Goal: Information Seeking & Learning: Learn about a topic

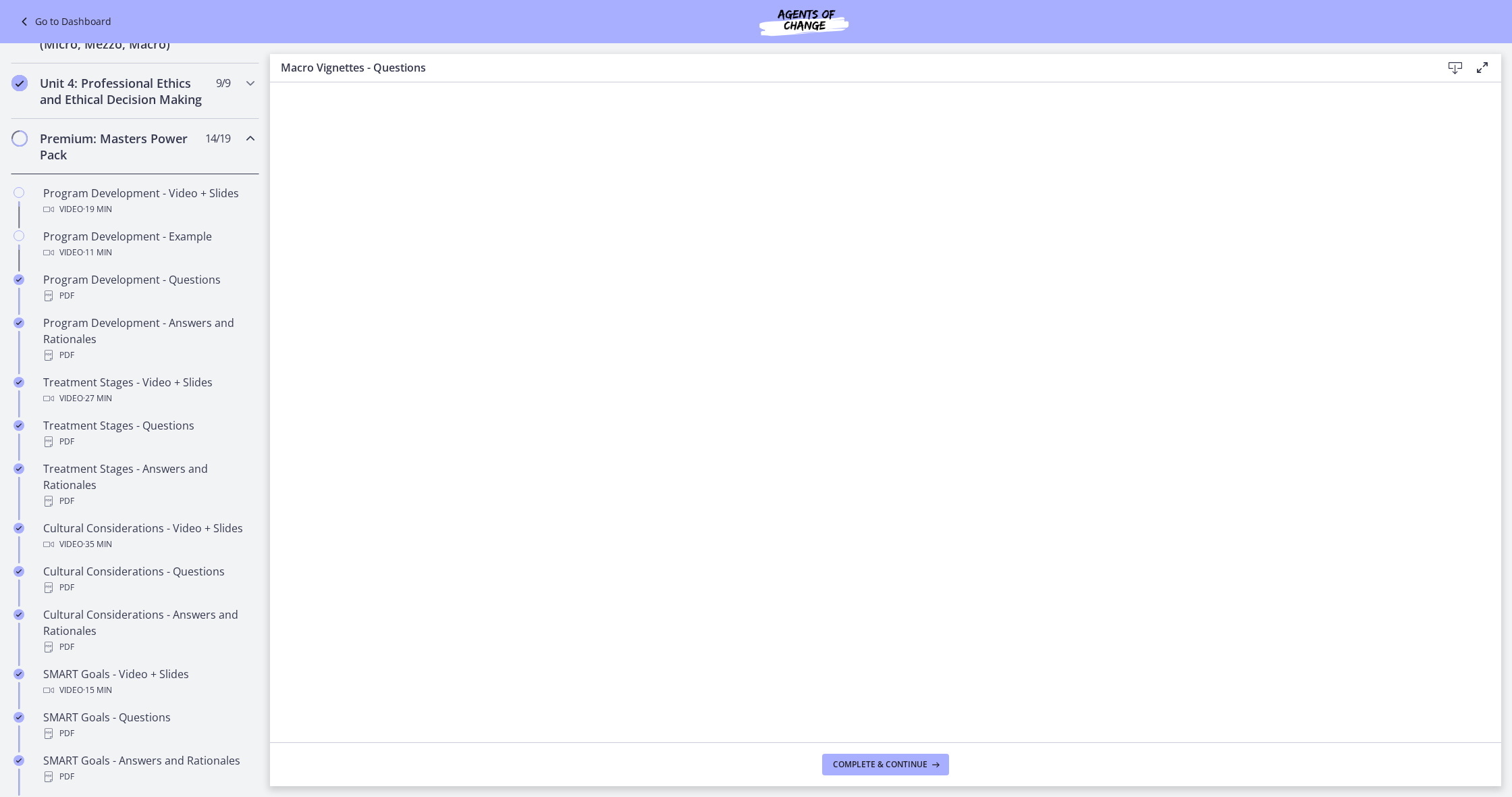
scroll to position [552, 0]
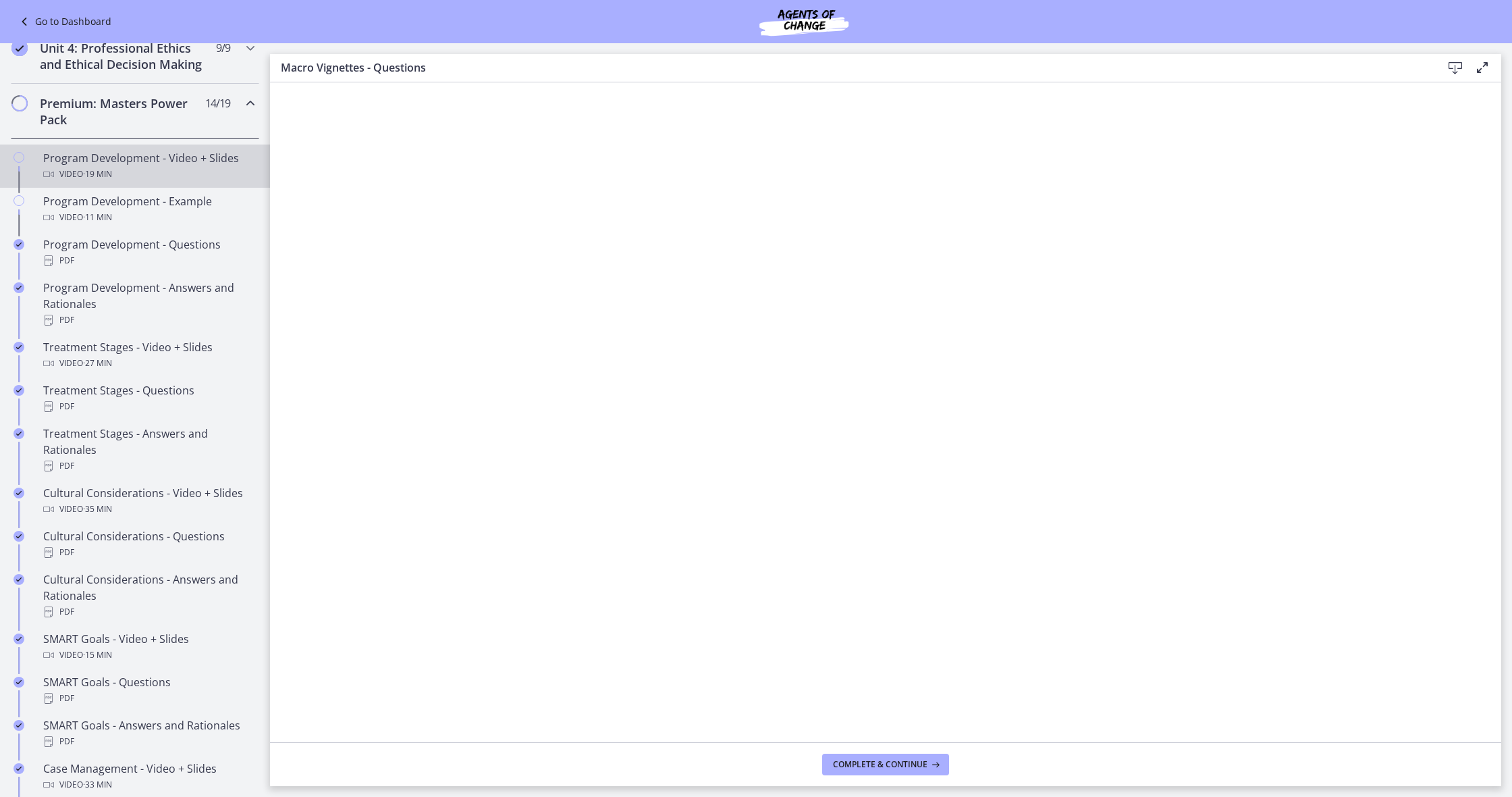
click at [173, 160] on div "Program Development - Video + Slides Video · 19 min" at bounding box center [149, 166] width 211 height 32
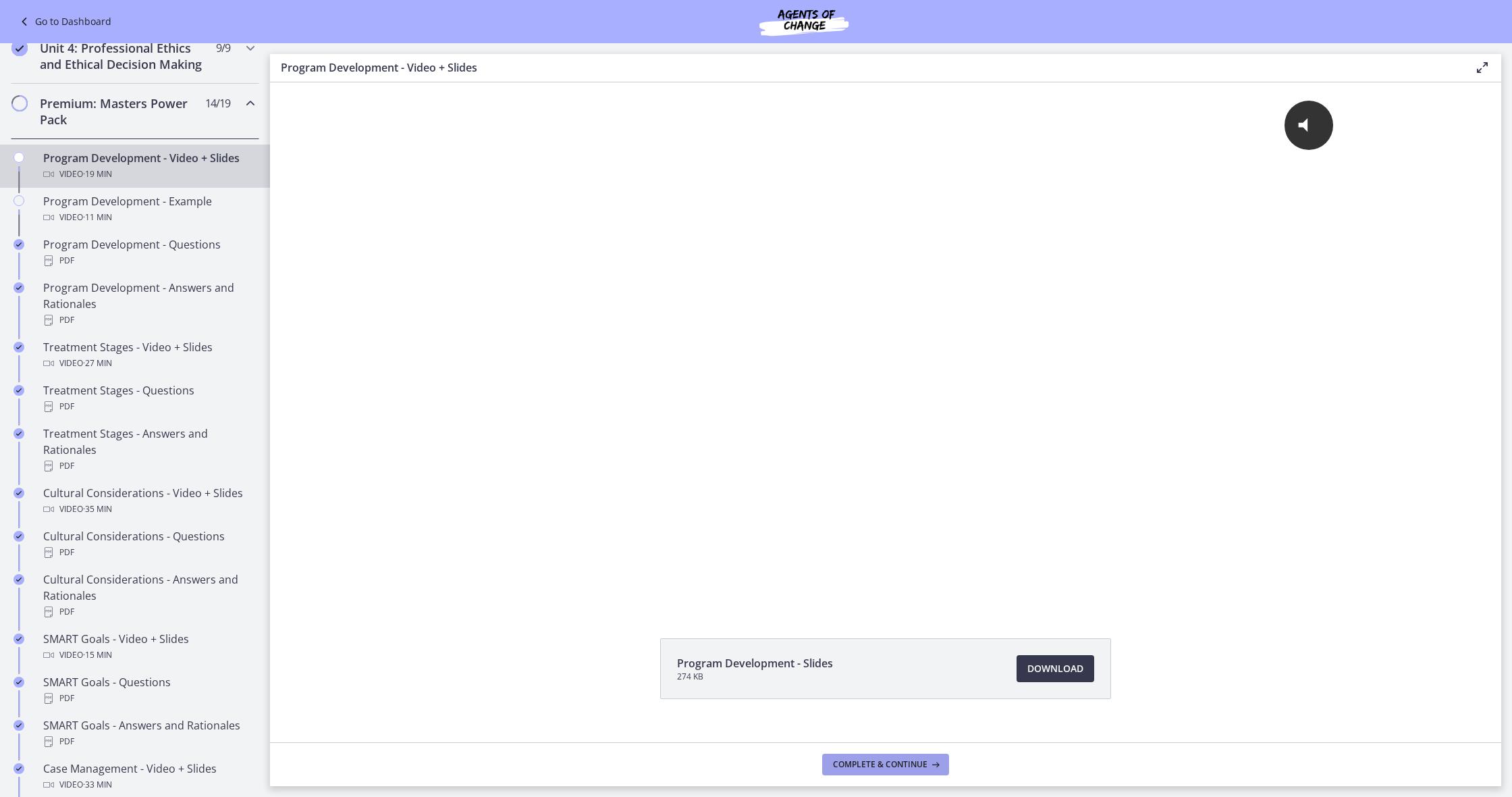
click at [888, 768] on span "Complete & continue" at bounding box center [880, 765] width 94 height 10
click at [112, 168] on span "· 19 min" at bounding box center [97, 174] width 29 height 17
click at [1034, 671] on span "Download Opens in a new window" at bounding box center [1055, 669] width 56 height 17
click at [942, 770] on button "Continue" at bounding box center [938, 765] width 74 height 22
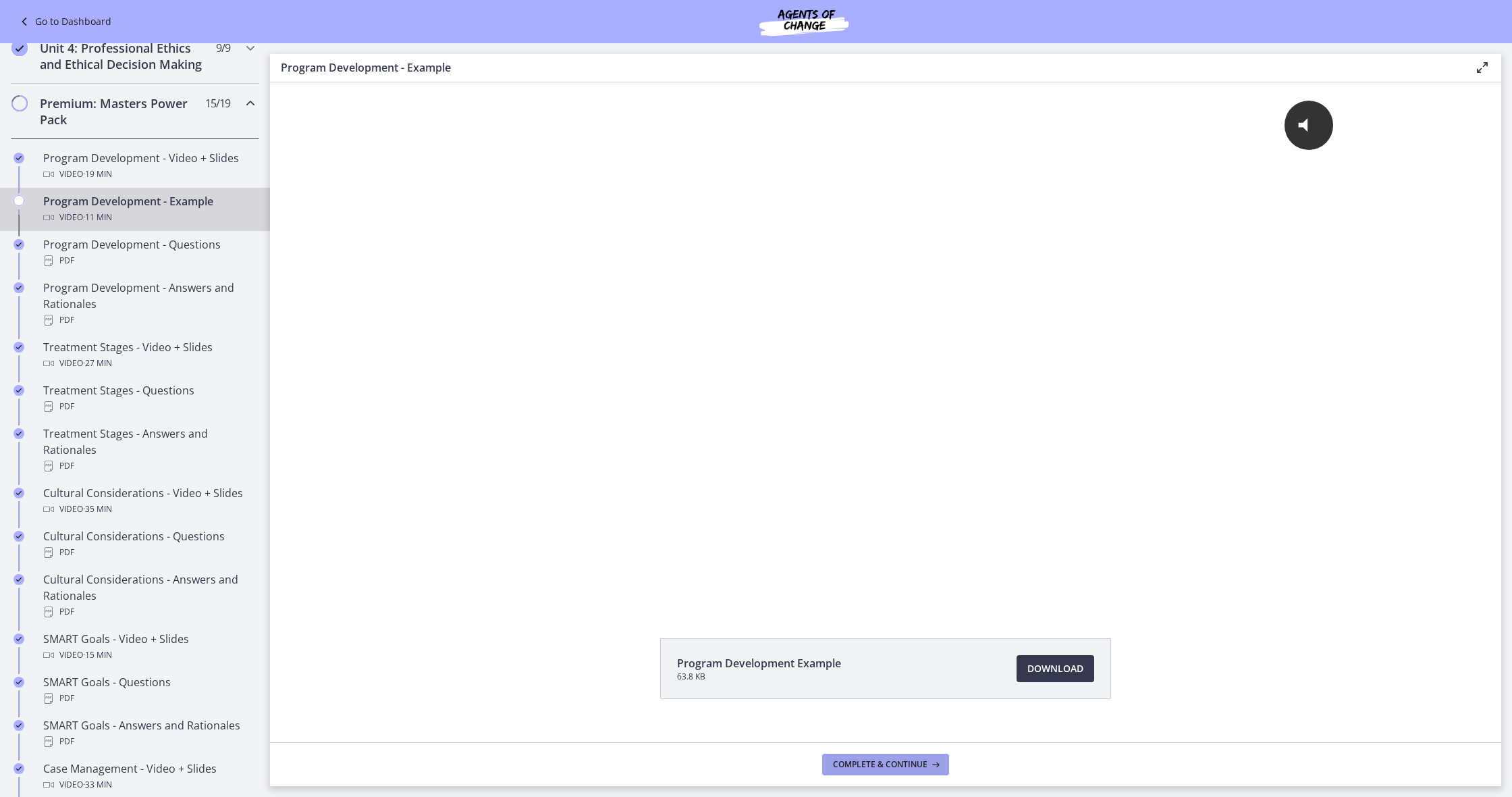
click at [943, 769] on button "Complete & continue" at bounding box center [886, 765] width 127 height 22
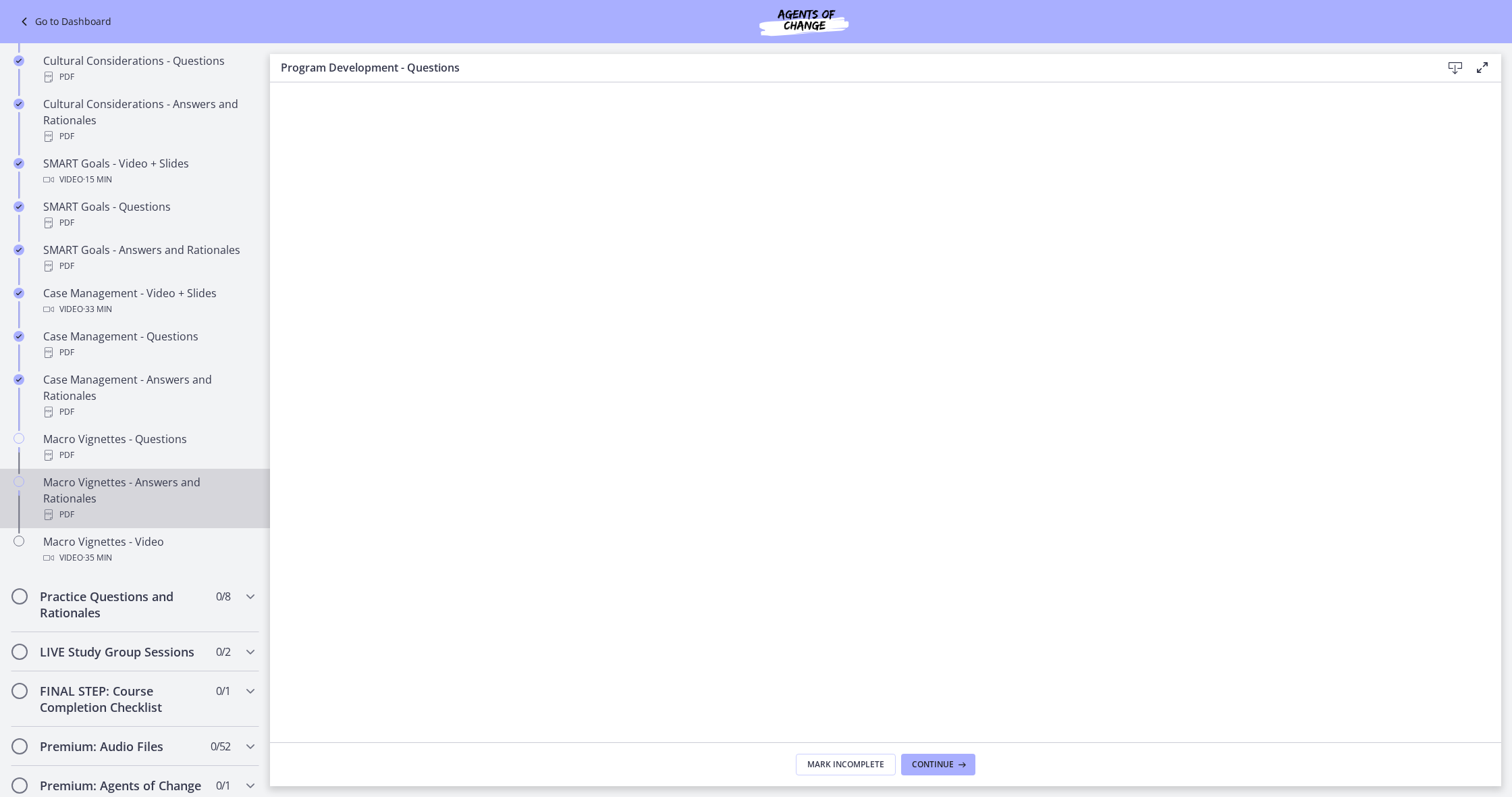
scroll to position [1034, 0]
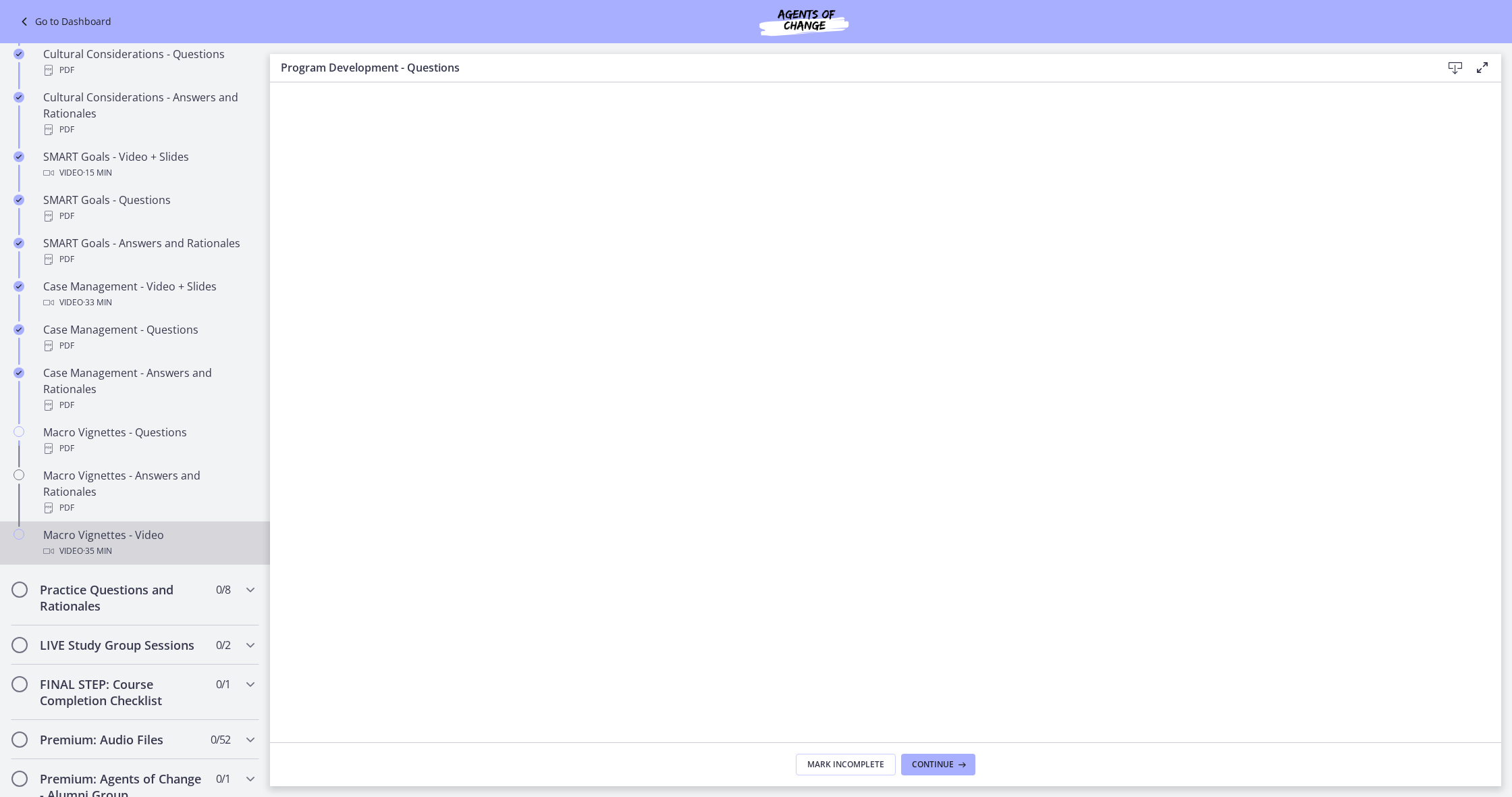
click at [119, 543] on div "Video · 35 min" at bounding box center [149, 551] width 211 height 17
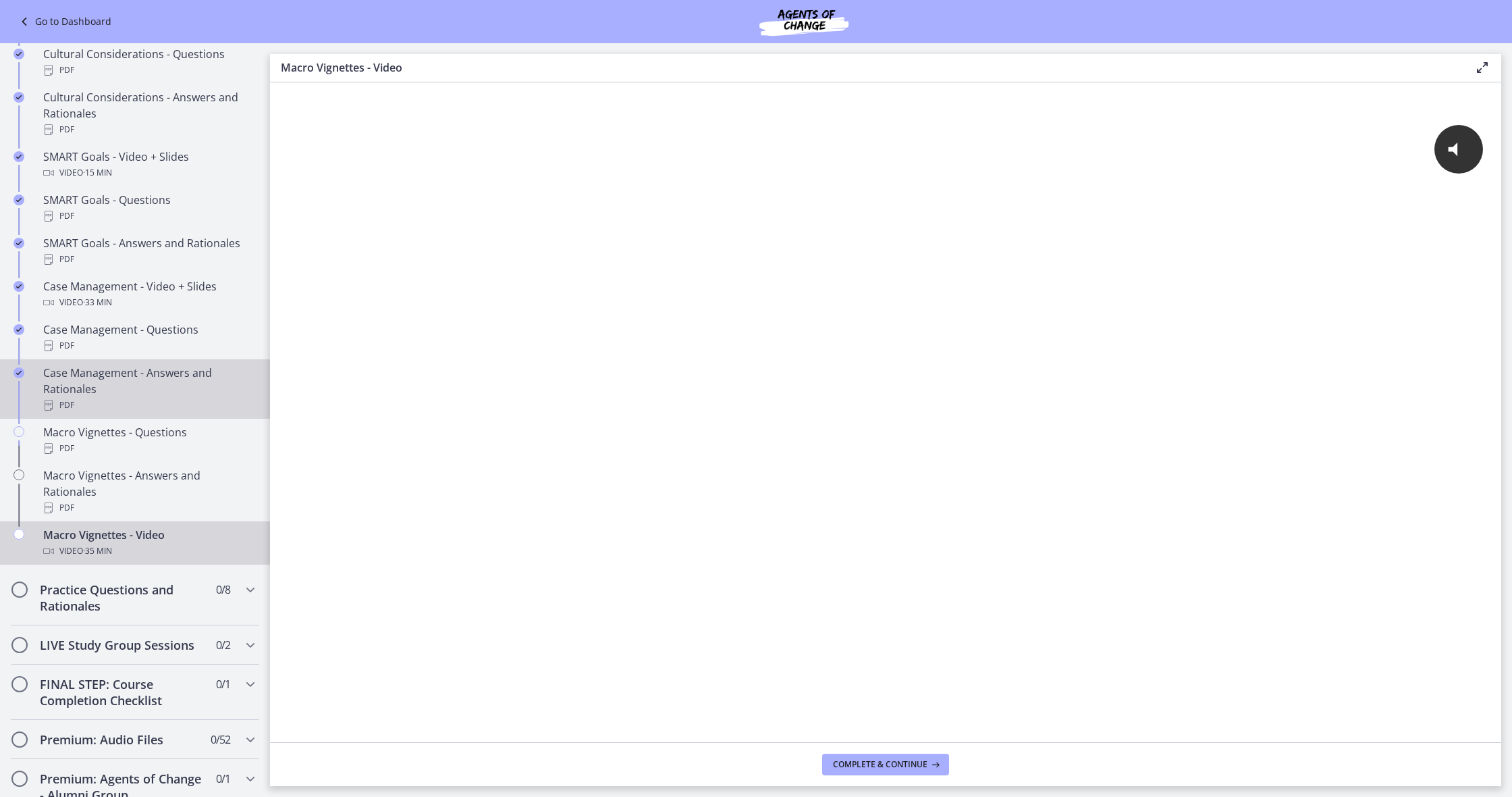
click at [120, 400] on div "PDF" at bounding box center [149, 405] width 211 height 17
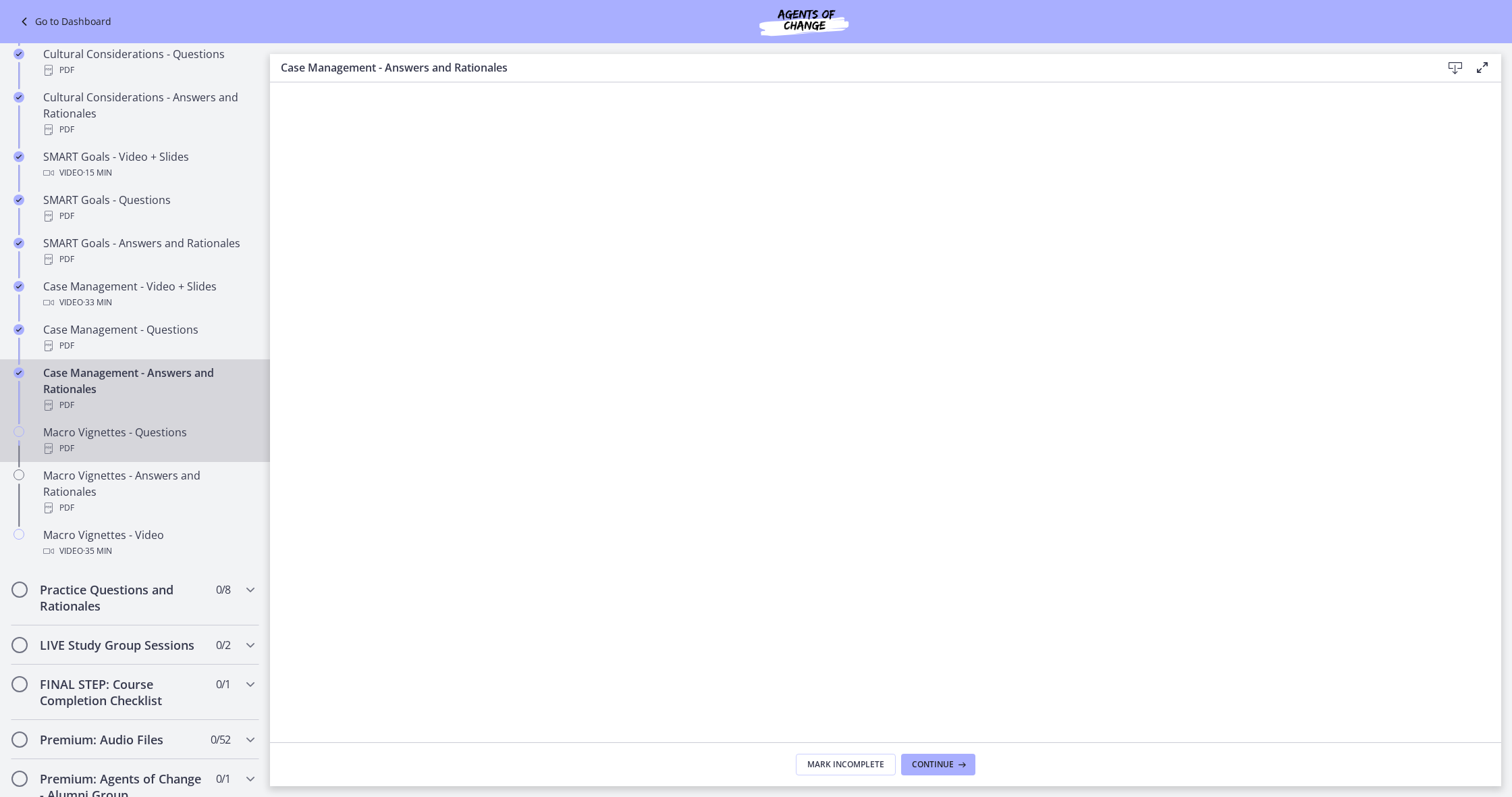
click at [106, 451] on div "PDF" at bounding box center [149, 448] width 211 height 17
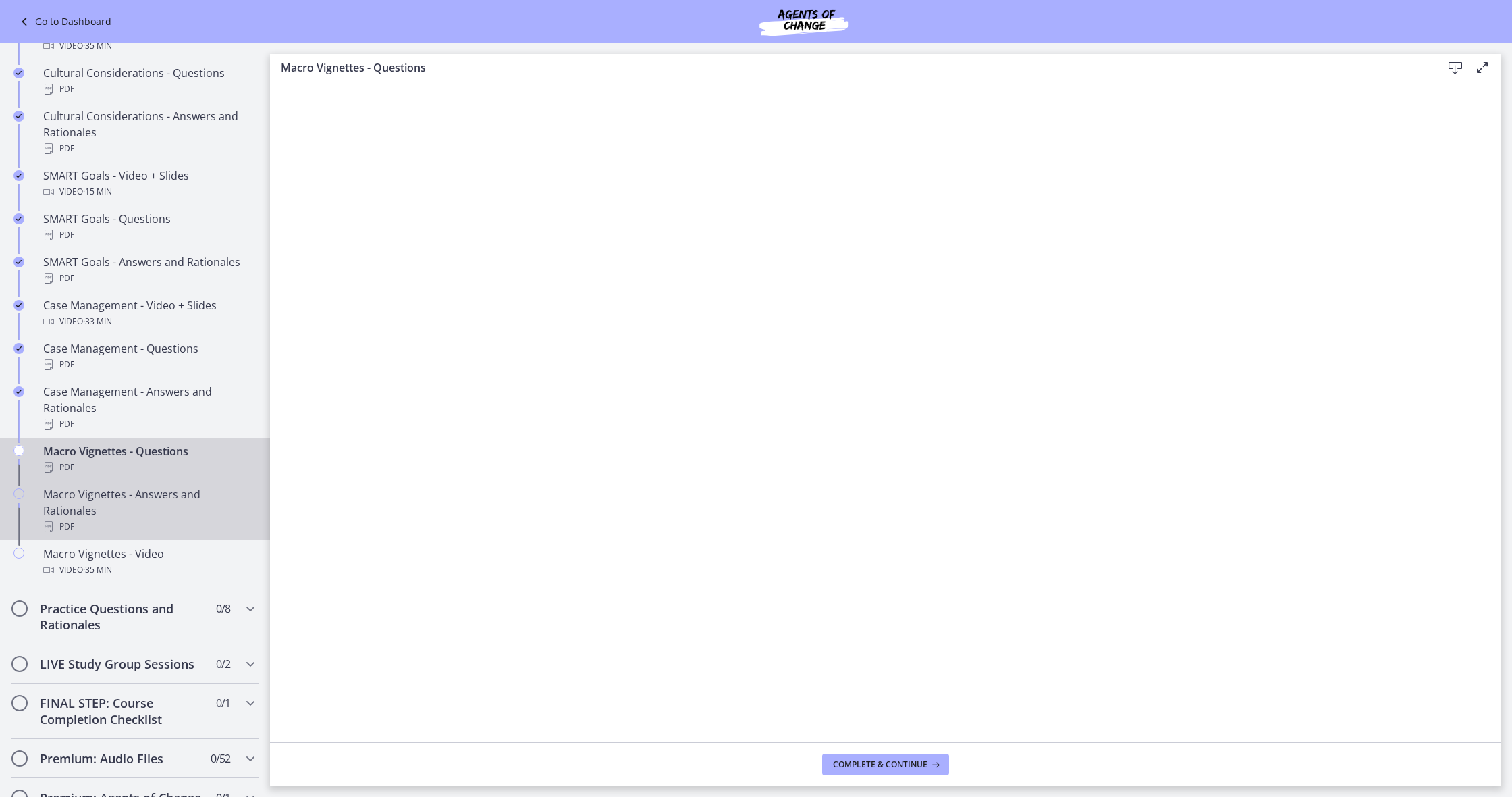
scroll to position [1017, 0]
